Goal: Task Accomplishment & Management: Manage account settings

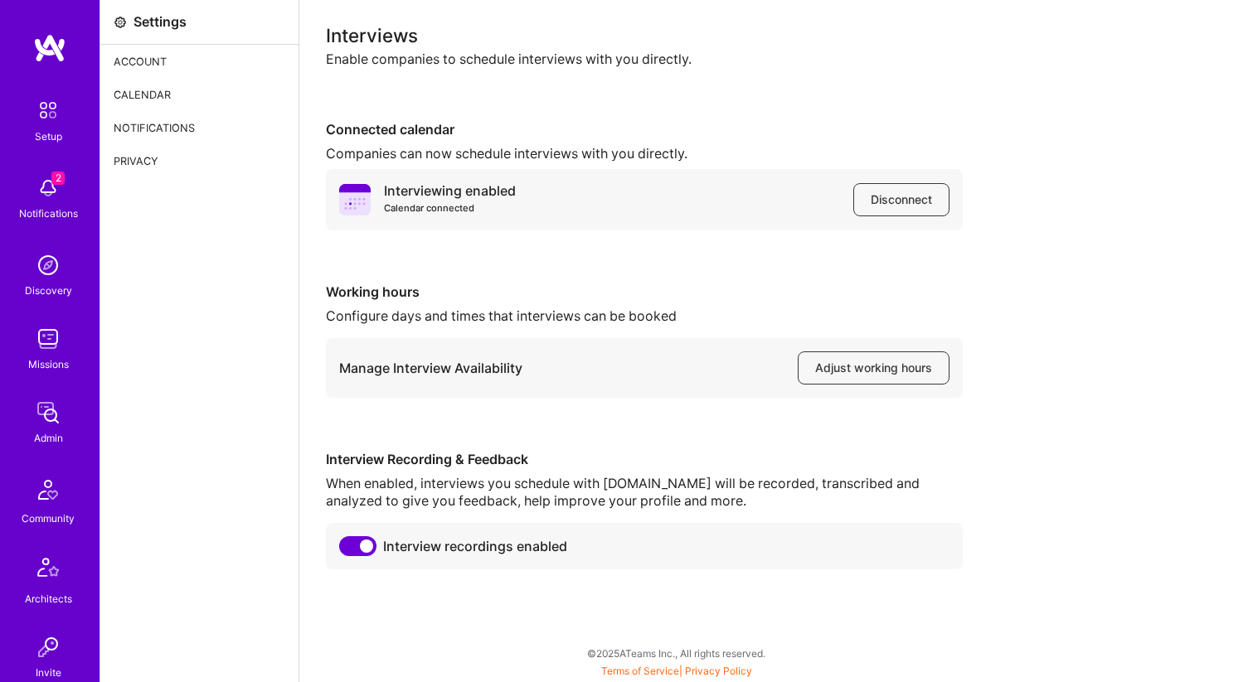
scroll to position [455, 0]
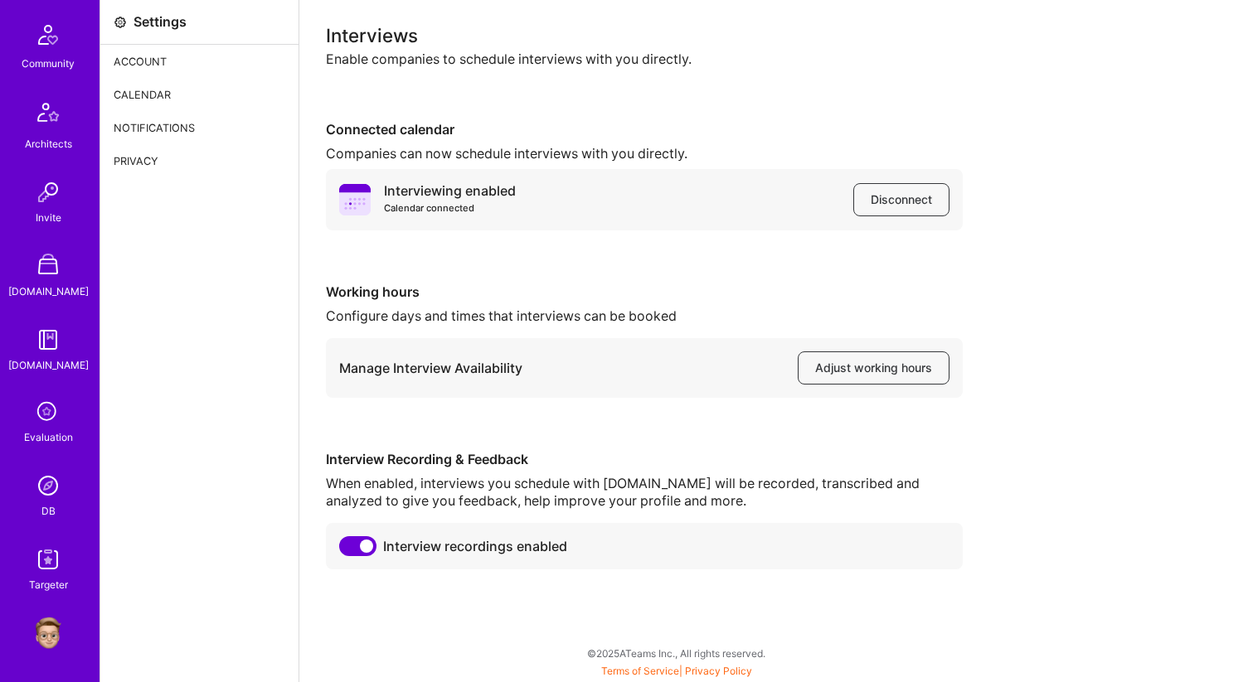
click at [46, 488] on img at bounding box center [48, 485] width 33 height 33
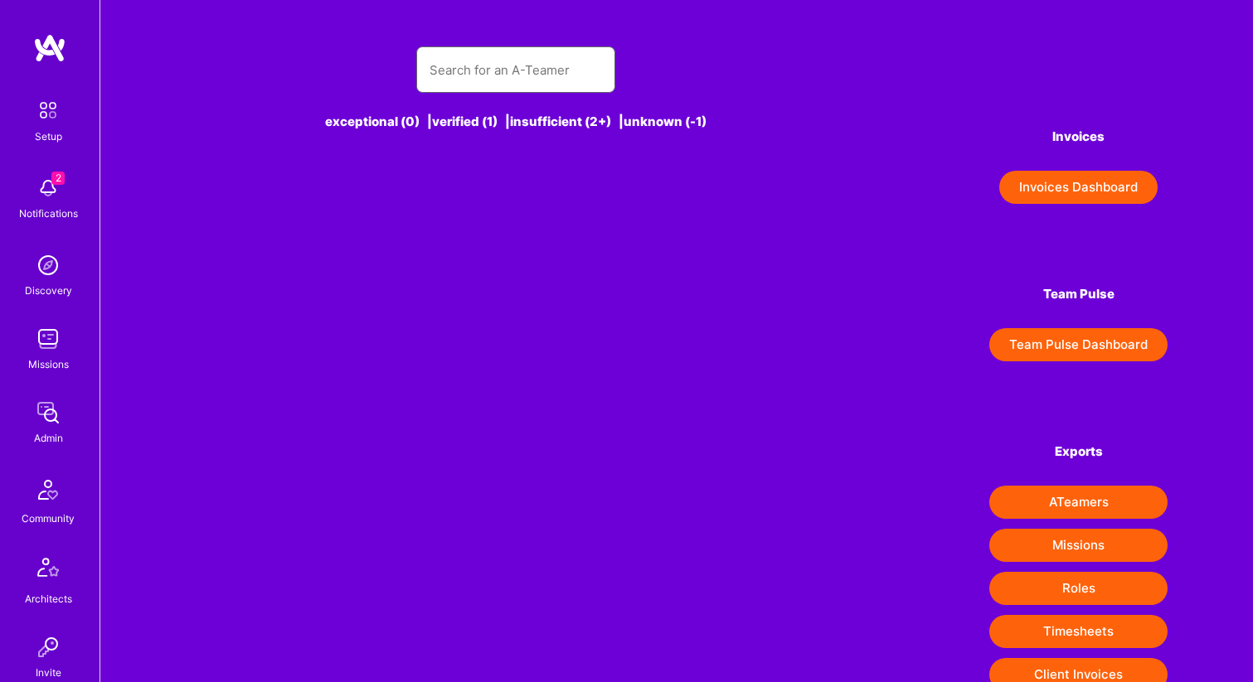
click at [481, 76] on input "text" at bounding box center [515, 70] width 172 height 42
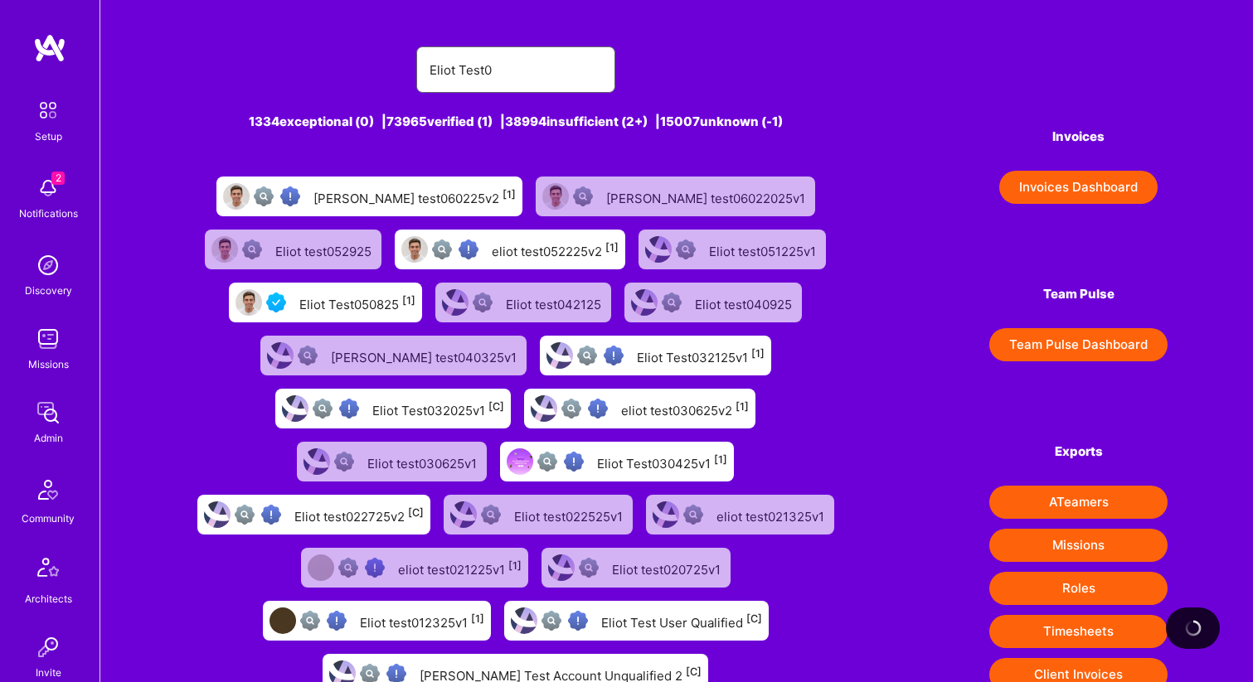
type input "Eliot Test05"
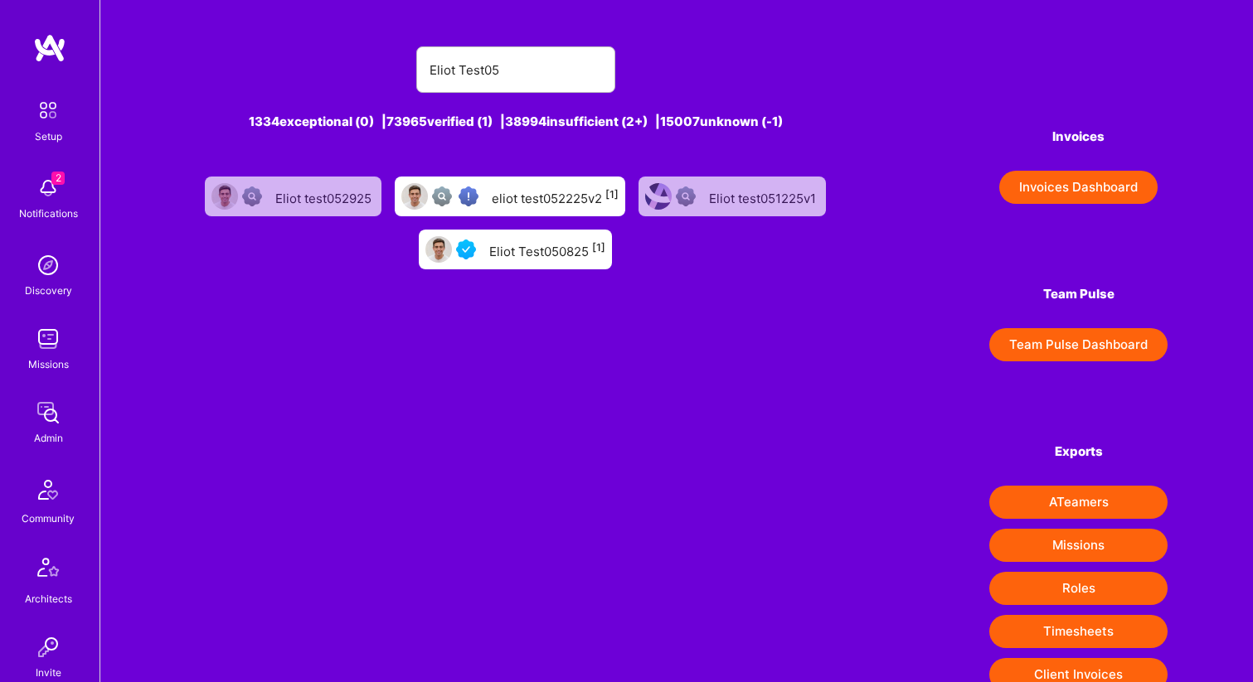
click at [557, 255] on div "Eliot Test050825 [1]" at bounding box center [547, 250] width 116 height 22
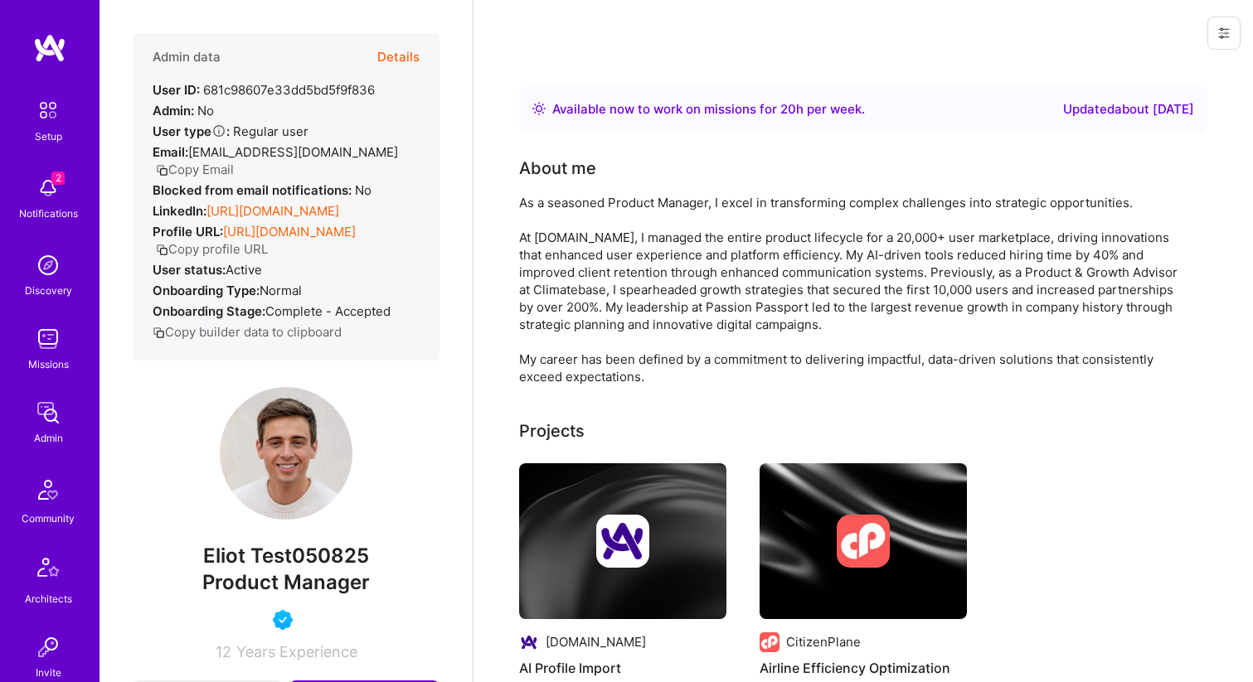
click at [1217, 32] on button at bounding box center [1223, 33] width 33 height 33
click at [1171, 71] on button "Login as [PERSON_NAME]" at bounding box center [1152, 71] width 175 height 42
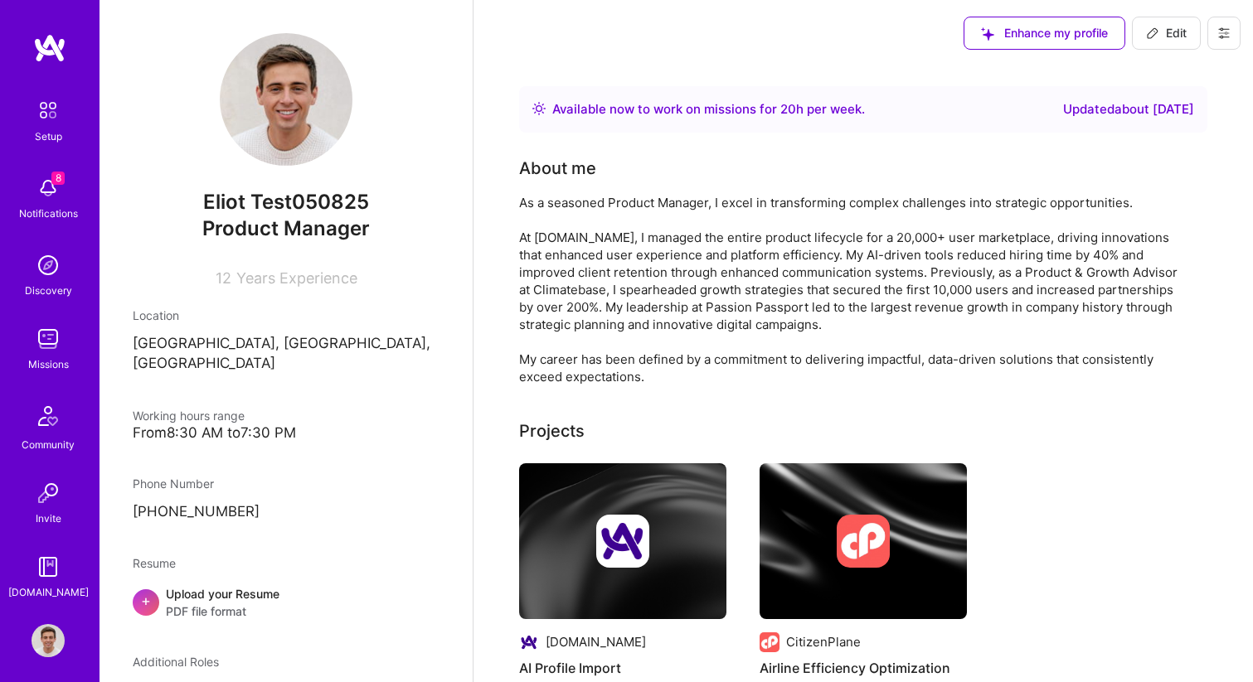
click at [1226, 36] on icon at bounding box center [1223, 33] width 13 height 13
